Goal: Navigation & Orientation: Find specific page/section

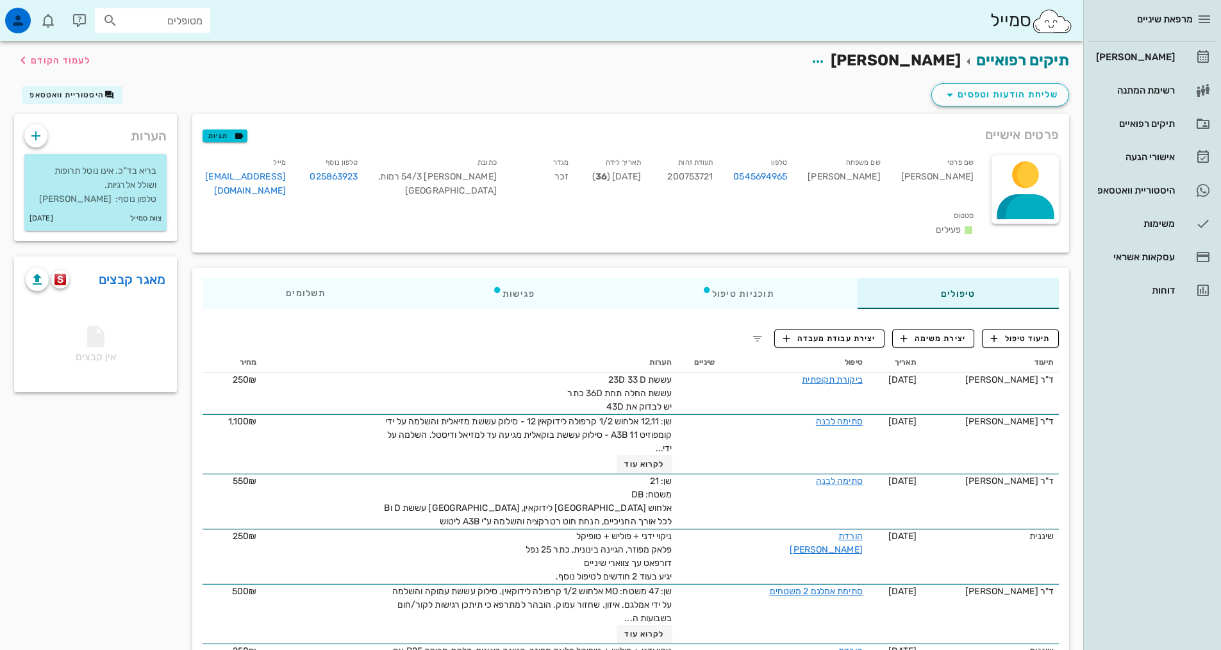
scroll to position [6392, 0]
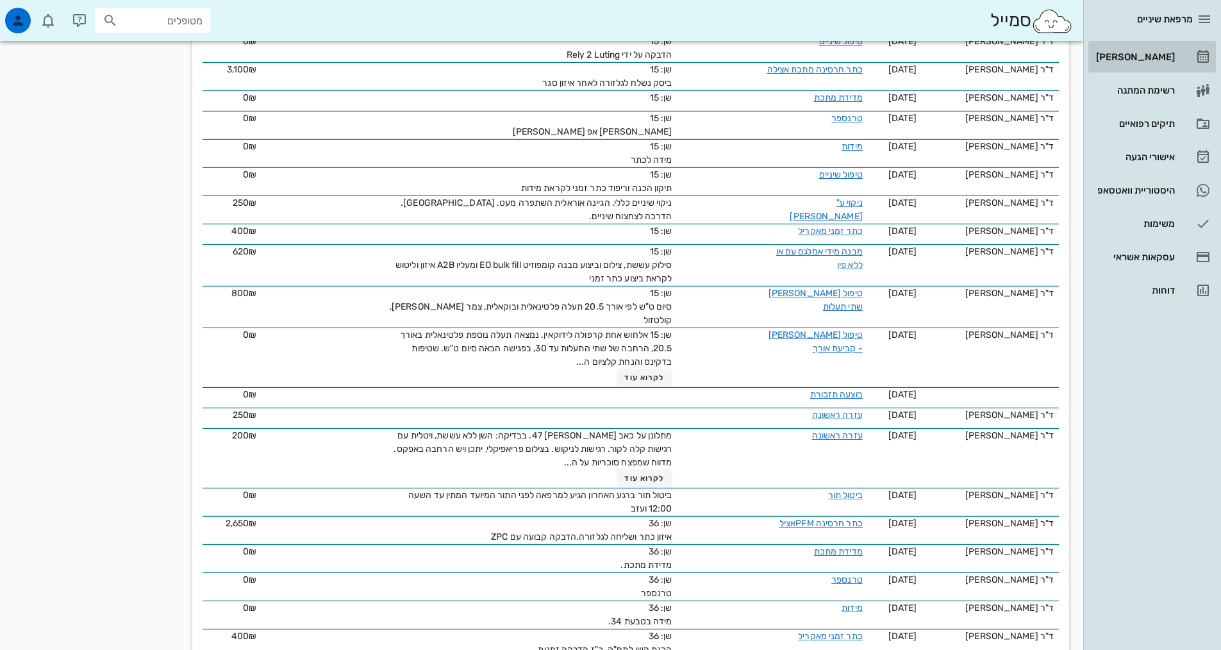
click at [1140, 62] on div "[PERSON_NAME]" at bounding box center [1134, 57] width 81 height 10
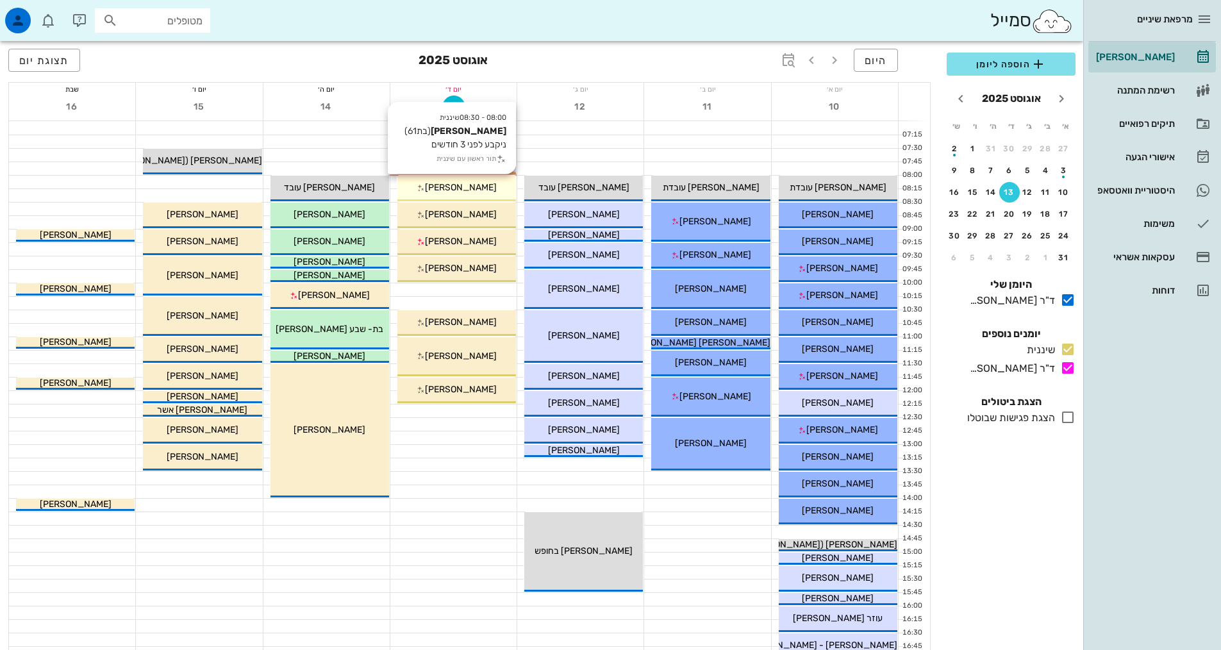
click at [486, 190] on div "[PERSON_NAME]" at bounding box center [456, 187] width 119 height 13
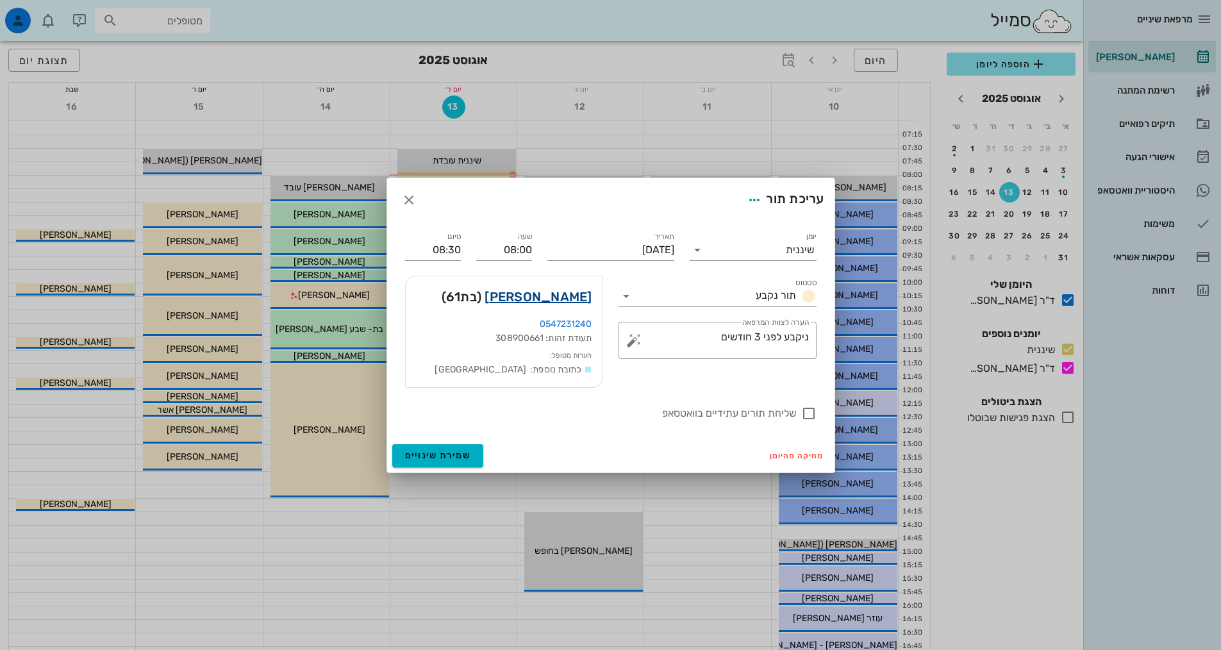
click at [565, 298] on link "[PERSON_NAME]" at bounding box center [538, 297] width 107 height 21
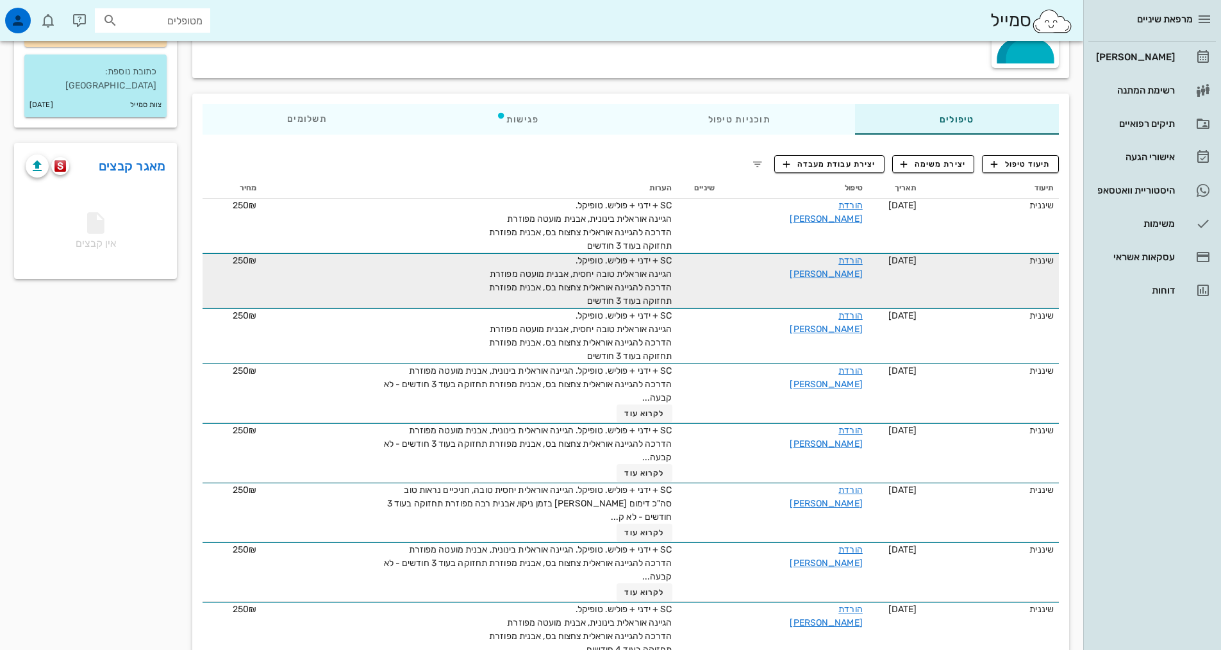
scroll to position [192, 0]
